Goal: Navigation & Orientation: Find specific page/section

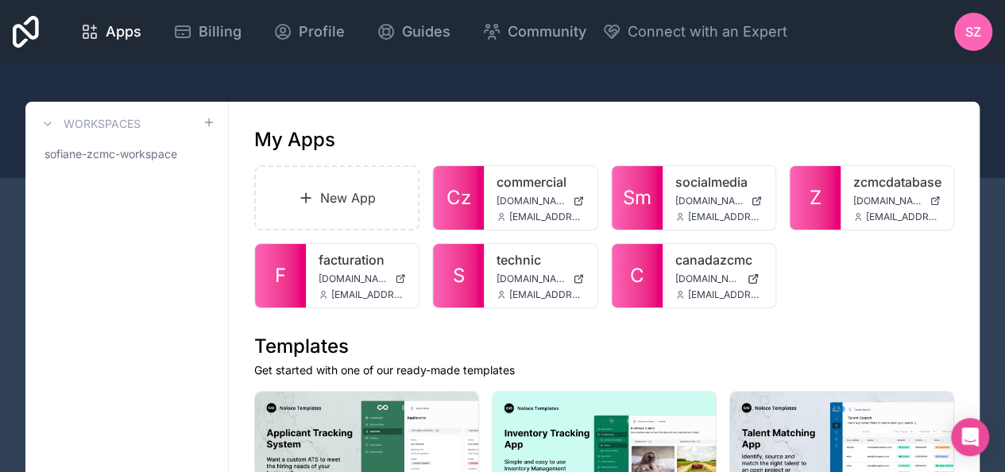
click at [689, 265] on link "canadazcmc" at bounding box center [718, 259] width 87 height 19
click at [98, 30] on icon at bounding box center [89, 31] width 19 height 19
click at [92, 31] on icon at bounding box center [89, 31] width 19 height 19
click at [14, 25] on icon at bounding box center [26, 32] width 26 height 38
click at [24, 36] on icon at bounding box center [26, 32] width 26 height 38
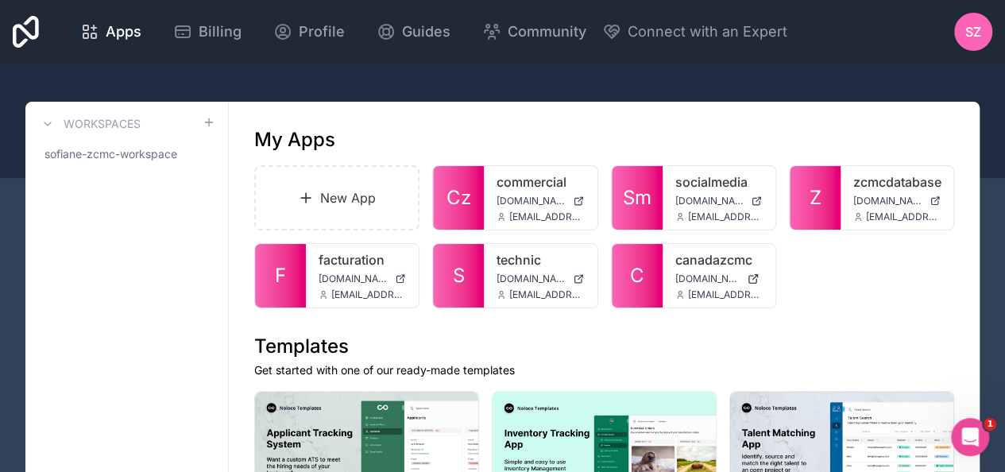
click at [27, 17] on icon at bounding box center [26, 32] width 26 height 38
click at [828, 195] on link "Z" at bounding box center [815, 198] width 51 height 64
